Goal: Task Accomplishment & Management: Use online tool/utility

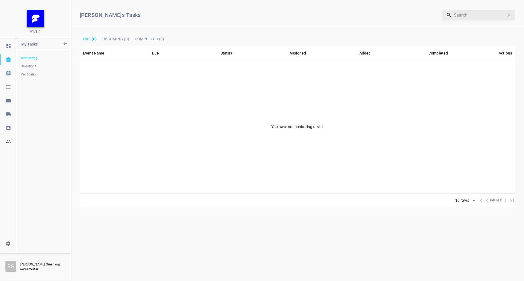
click at [9, 114] on icon at bounding box center [8, 114] width 5 height 4
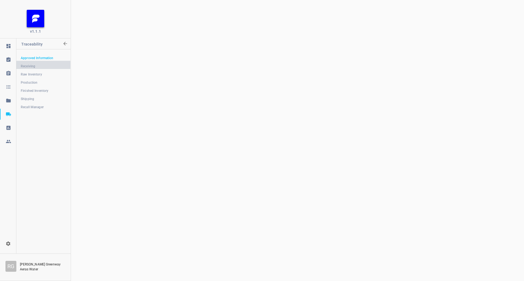
click at [48, 66] on span "Receiving" at bounding box center [43, 66] width 45 height 5
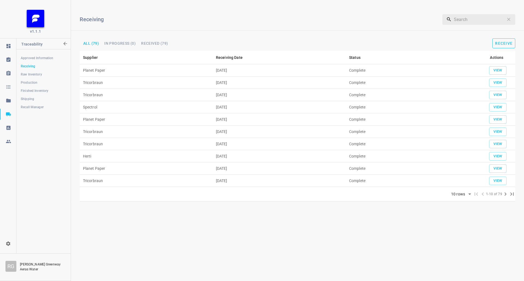
click at [501, 41] on span "Receive" at bounding box center [503, 43] width 17 height 4
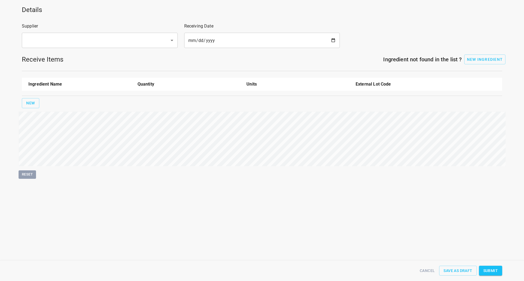
click at [105, 31] on div "Supplier ​" at bounding box center [100, 36] width 162 height 32
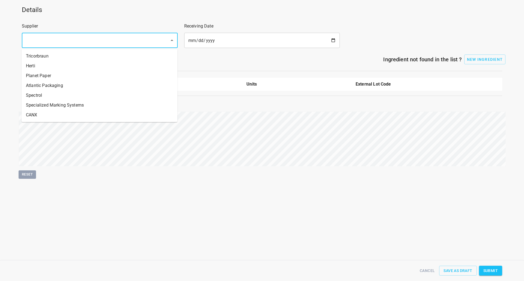
click at [97, 36] on input "text" at bounding box center [92, 40] width 136 height 10
click at [72, 57] on li "Tricorbraun" at bounding box center [100, 56] width 156 height 10
type input "Tricorbraun"
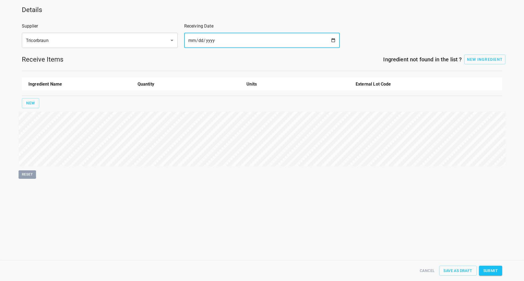
click at [331, 39] on input "date" at bounding box center [262, 40] width 156 height 15
type input "[DATE]"
click at [37, 100] on button "New" at bounding box center [30, 103] width 17 height 10
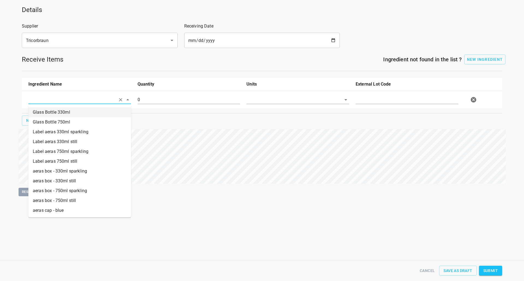
click at [54, 121] on li "Glass Bottle 750ml" at bounding box center [79, 122] width 103 height 10
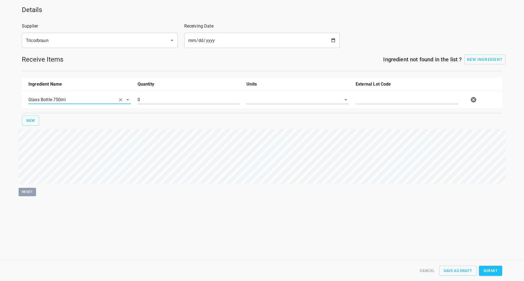
type input "Glass Bottle 750ml"
click at [173, 103] on input "0" at bounding box center [188, 99] width 103 height 9
type input "56619"
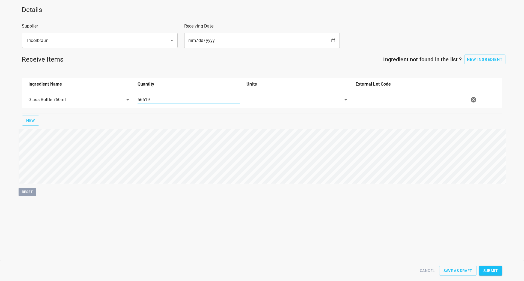
click at [267, 103] on input "text" at bounding box center [289, 99] width 87 height 8
click at [267, 113] on li "[PERSON_NAME]" at bounding box center [297, 112] width 103 height 10
type input "[PERSON_NAME]"
click at [418, 100] on input "text" at bounding box center [406, 99] width 103 height 9
type input "sc00140065"
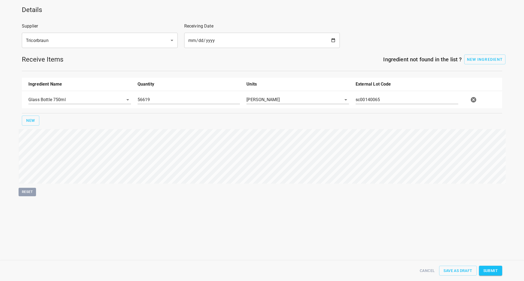
click at [492, 273] on span "Submit" at bounding box center [490, 271] width 14 height 7
type input "56619.000000000000000"
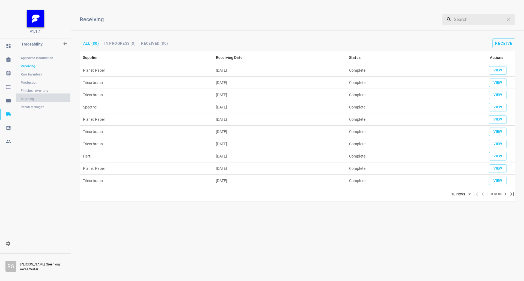
click at [36, 100] on span "Shipping" at bounding box center [43, 98] width 45 height 5
